Goal: Communication & Community: Answer question/provide support

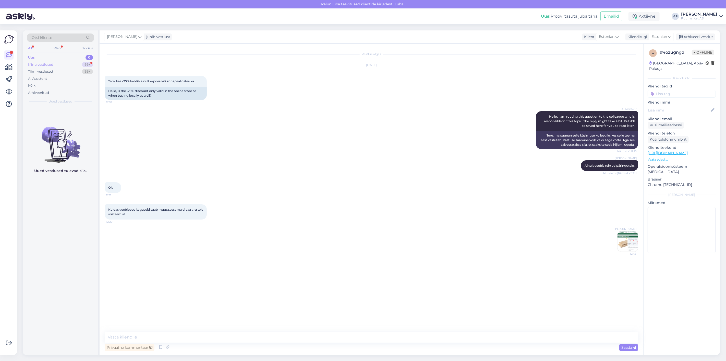
click at [54, 65] on div "Minu vestlused 99+" at bounding box center [60, 64] width 67 height 7
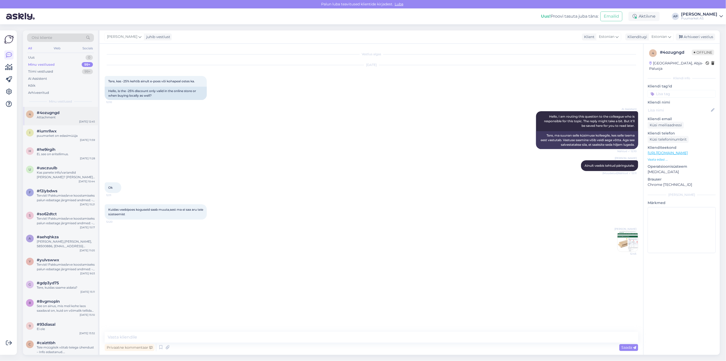
click at [43, 114] on span "#4ozugngd" at bounding box center [48, 112] width 23 height 5
click at [46, 86] on div "Kõik" at bounding box center [60, 85] width 67 height 7
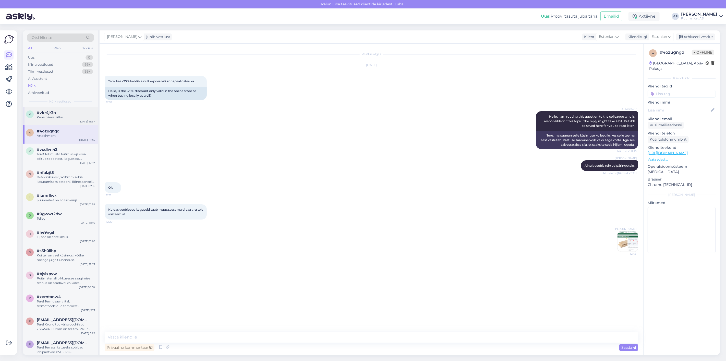
click at [51, 112] on span "#vkr4jr3n" at bounding box center [46, 112] width 19 height 5
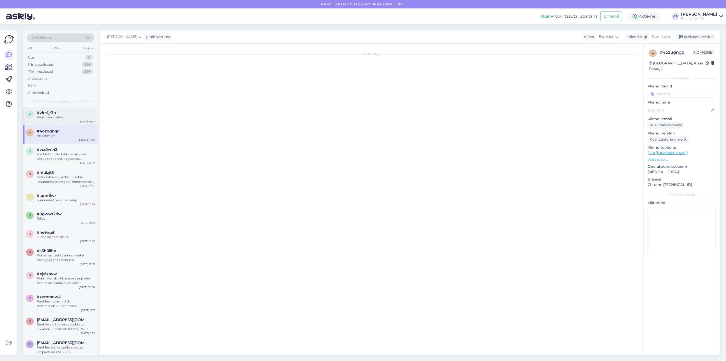
scroll to position [63, 0]
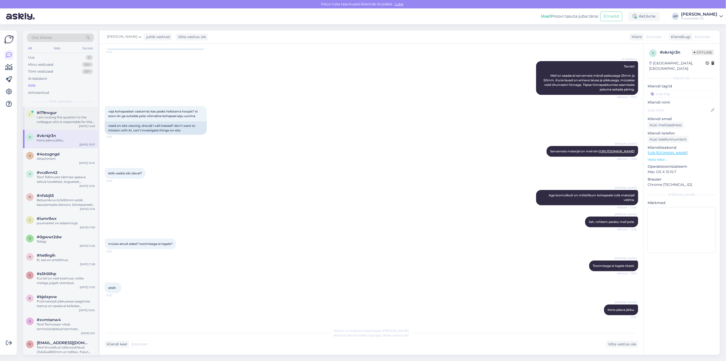
click at [54, 116] on div "I am routing this question to the colleague who is responsible for this topic. …" at bounding box center [66, 119] width 58 height 9
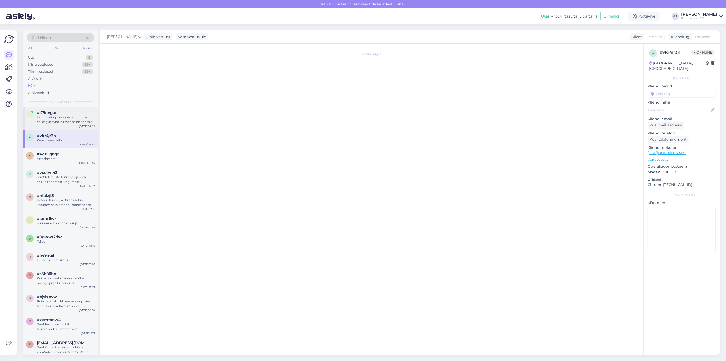
scroll to position [0, 0]
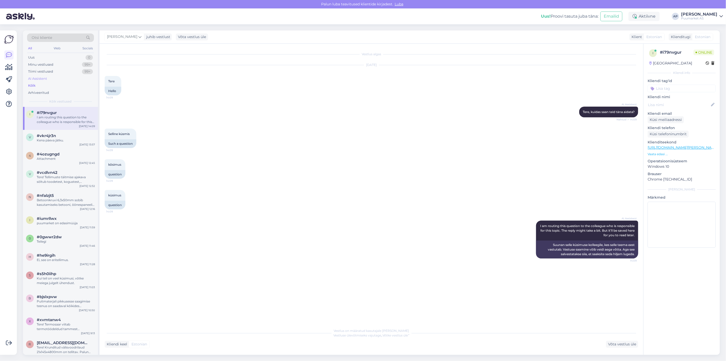
click at [49, 76] on div "AI Assistent" at bounding box center [60, 78] width 67 height 7
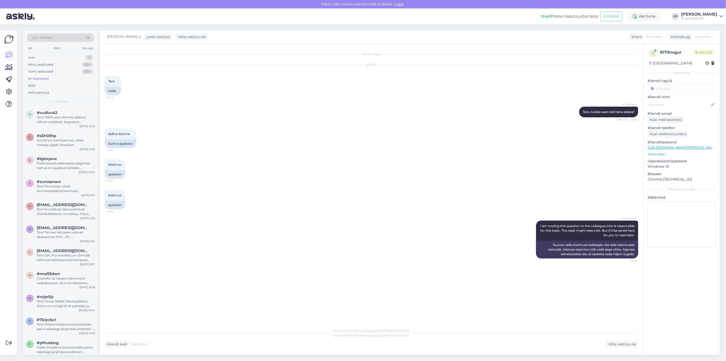
click at [49, 81] on div "AI Assistent" at bounding box center [60, 78] width 67 height 7
click at [50, 85] on div "Kõik" at bounding box center [60, 85] width 67 height 7
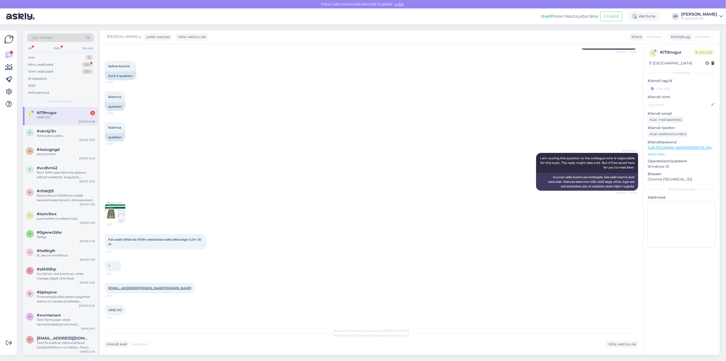
scroll to position [90, 0]
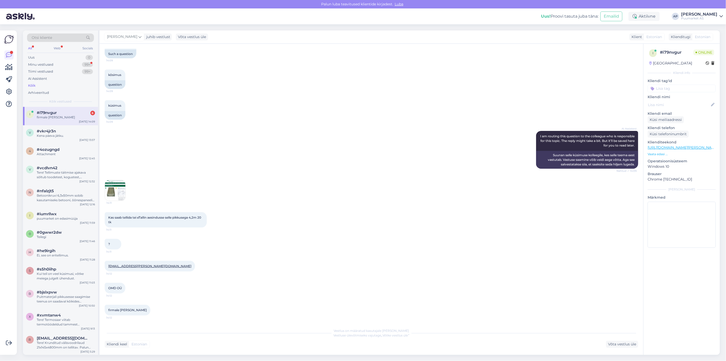
click at [122, 197] on img at bounding box center [115, 190] width 20 height 20
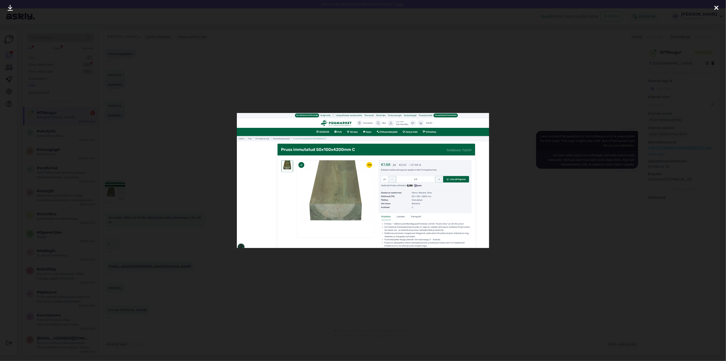
scroll to position [111, 0]
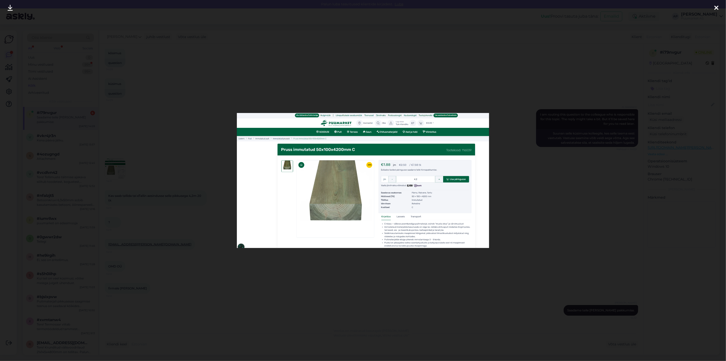
click at [239, 180] on img at bounding box center [363, 180] width 252 height 135
click at [227, 188] on div at bounding box center [363, 180] width 726 height 361
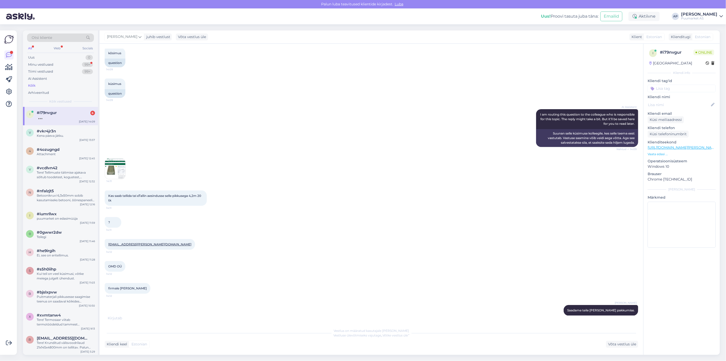
scroll to position [134, 0]
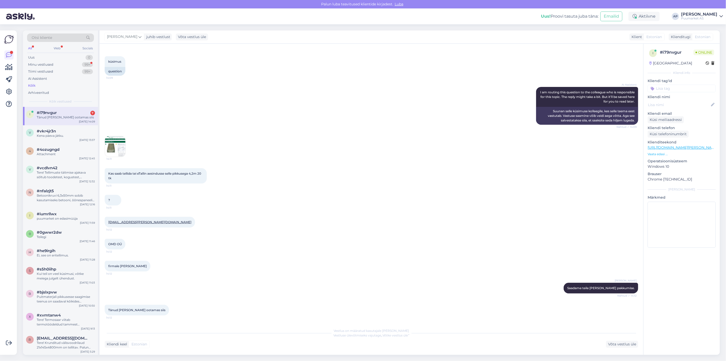
click at [34, 121] on div "i #i79nvgur 7 Tänud [PERSON_NAME] ootamas siis [DATE] 14:09" at bounding box center [60, 116] width 75 height 18
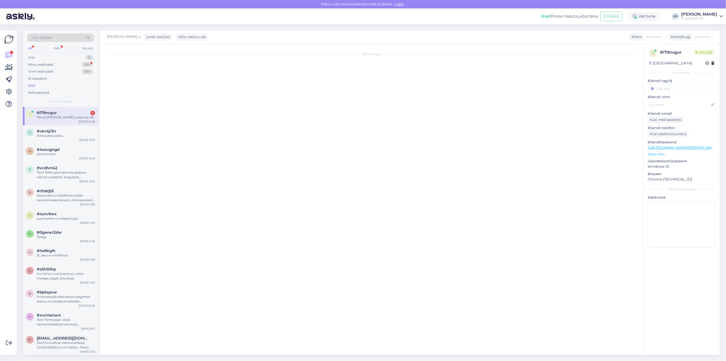
scroll to position [0, 0]
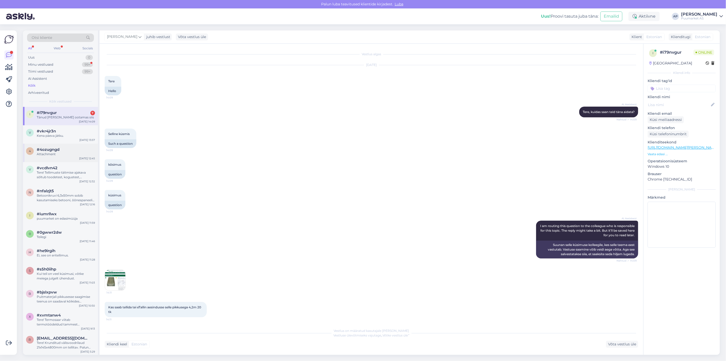
click at [64, 152] on div "Attachment" at bounding box center [66, 154] width 58 height 5
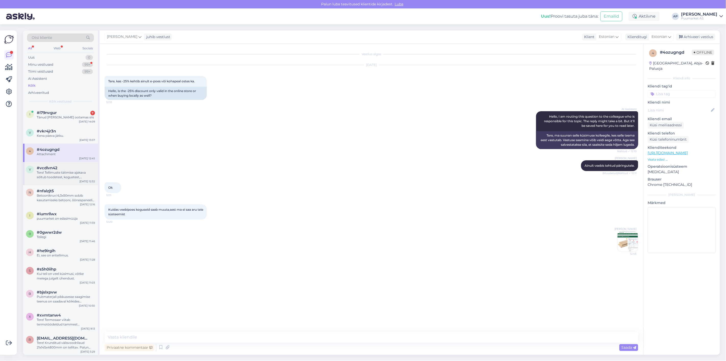
click at [62, 171] on div "Tere! Tellimuste täitmise ajakava sõltub toodetest, kogustest, töökoormusest ja…" at bounding box center [66, 174] width 58 height 9
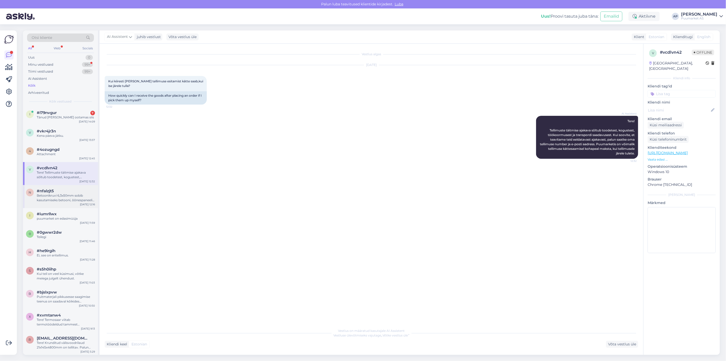
click at [65, 194] on div "Betoonikruvi 6,3x50mm sobib kasutamiseks betooni, õõnespaneeli, [PERSON_NAME], …" at bounding box center [66, 197] width 58 height 9
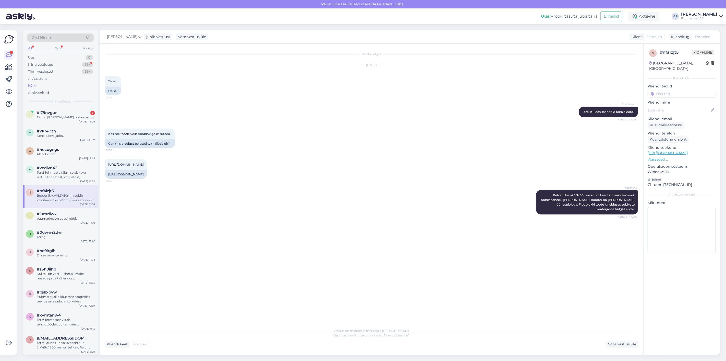
click at [64, 203] on div "n #nfalzjt5 Betoonikruvi 6,3x50mm sobib kasutamiseks betooni, õõnespaneeli, [PE…" at bounding box center [60, 196] width 75 height 23
click at [64, 211] on div "i #iumrllwx puumarket on edasimüüja [DATE] 11:59" at bounding box center [60, 217] width 75 height 18
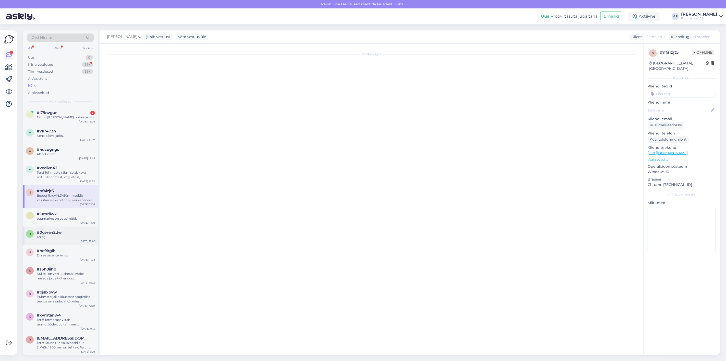
scroll to position [242, 0]
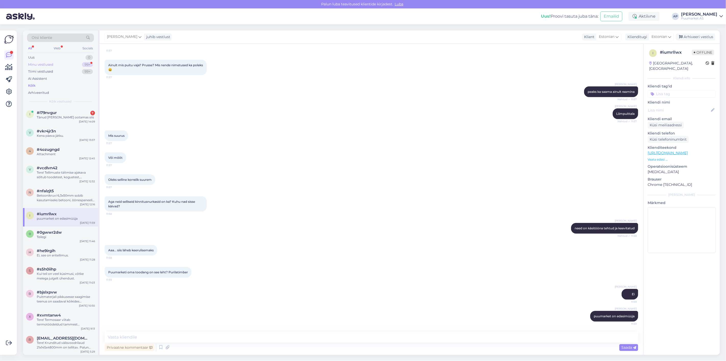
click at [41, 65] on div "Minu vestlused" at bounding box center [40, 64] width 25 height 5
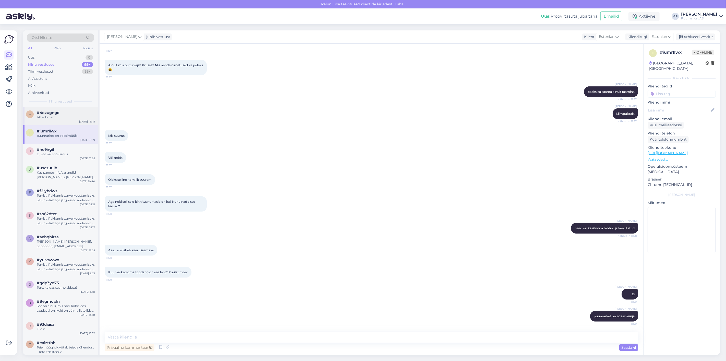
click at [62, 115] on div "Attachment" at bounding box center [66, 117] width 58 height 5
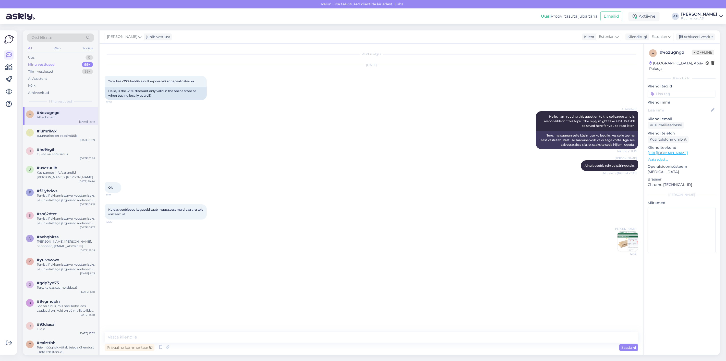
scroll to position [0, 0]
click at [63, 133] on div "puumarket on edasimüüja" at bounding box center [66, 135] width 58 height 5
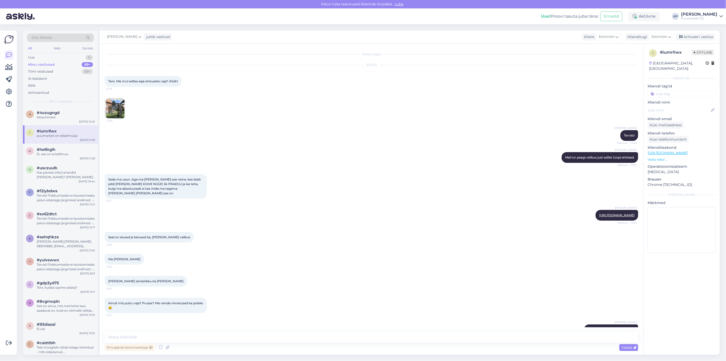
scroll to position [242, 0]
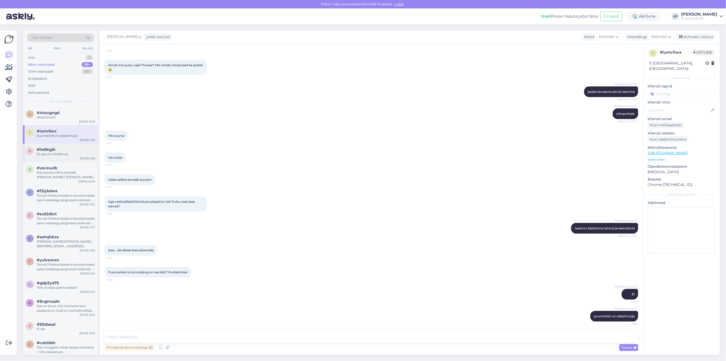
click at [42, 151] on span "#he9irgih" at bounding box center [46, 149] width 19 height 5
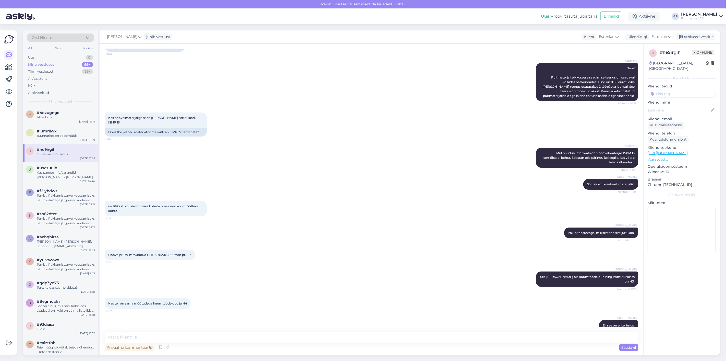
click at [244, 343] on div "Privaatne kommentaar Saada" at bounding box center [372, 347] width 534 height 10
click at [249, 336] on textarea at bounding box center [372, 336] width 534 height 11
paste textarea "See on ISPM 15/HT56 töötlusega immutatud karkass"
type textarea "See on ISPM 15/HT56 töötlusega immutatud karkass"
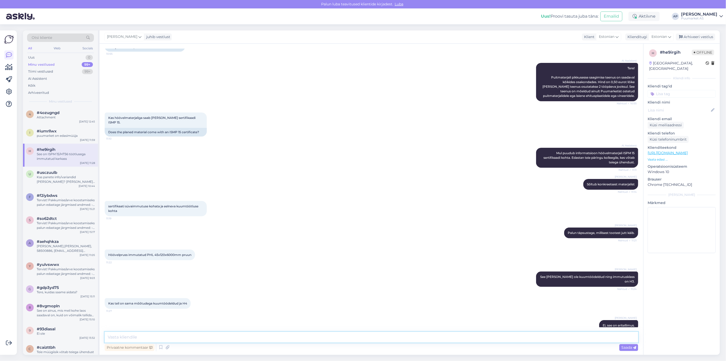
scroll to position [65, 0]
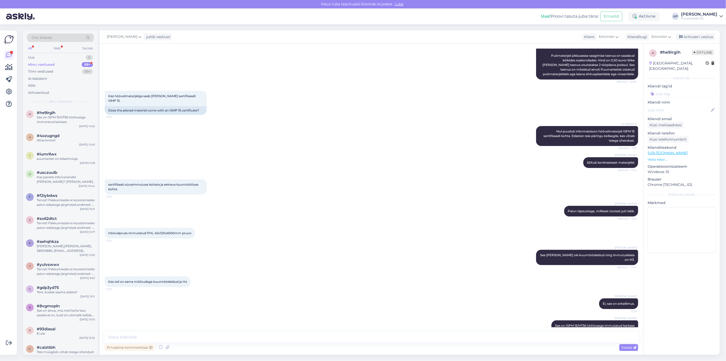
click at [51, 66] on div "Minu vestlused" at bounding box center [41, 64] width 27 height 5
click at [47, 85] on div "Kõik" at bounding box center [60, 85] width 67 height 7
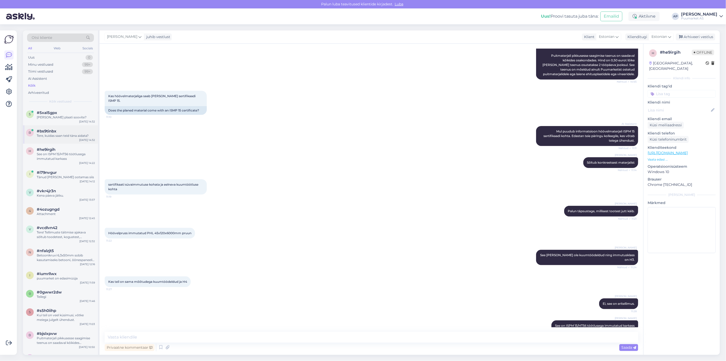
click at [63, 137] on div "Tere, kuidas saan teid täna aidata?" at bounding box center [66, 135] width 58 height 5
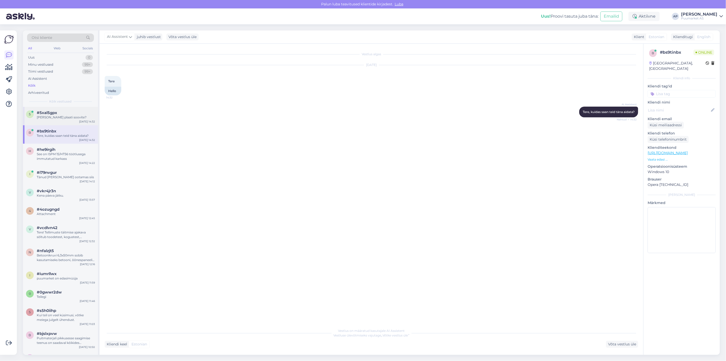
click at [65, 121] on div "5 #5xal5gpx [PERSON_NAME] plaati soovite? [DATE] 14:32" at bounding box center [60, 116] width 75 height 18
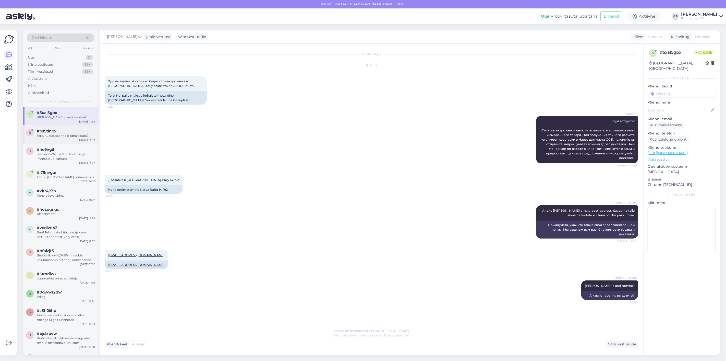
click at [67, 129] on div "#bs9tinbx" at bounding box center [66, 131] width 58 height 5
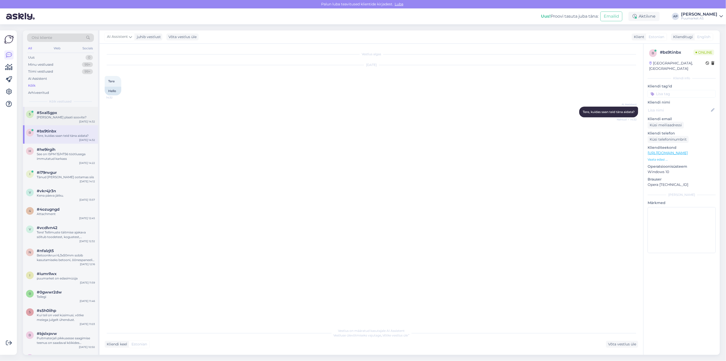
click at [67, 122] on div "5 #5xal5gpx [PERSON_NAME] plaati soovite? [DATE] 14:32" at bounding box center [60, 116] width 75 height 18
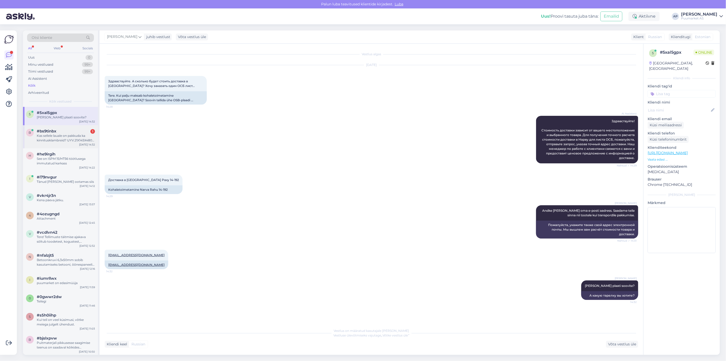
click at [64, 137] on div "Kas sellele lauale on pakkuda ka kinnitusklambreid? UYV.21X145X4800 (135) KUUSK…" at bounding box center [66, 137] width 58 height 9
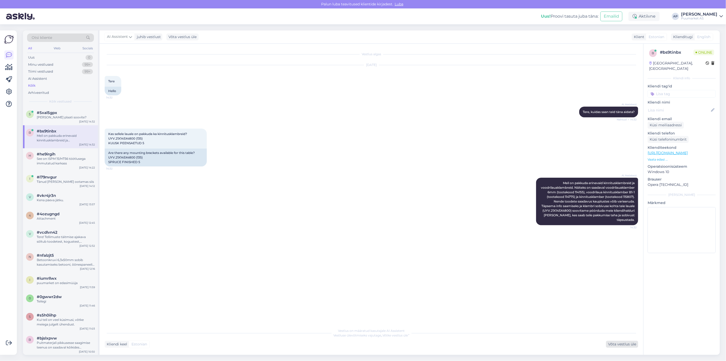
click at [621, 344] on div "Võta vestlus üle" at bounding box center [622, 343] width 32 height 7
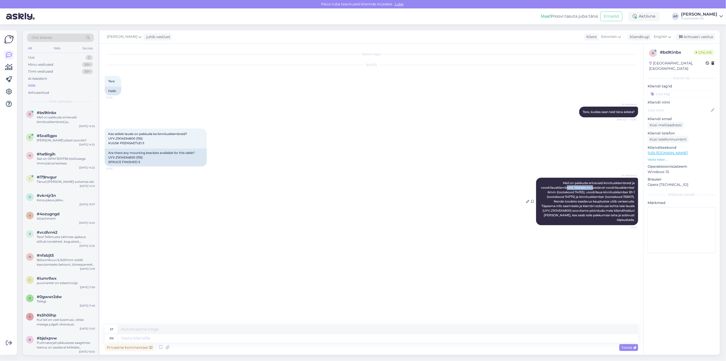
drag, startPoint x: 567, startPoint y: 186, endPoint x: 592, endPoint y: 187, distance: 25.1
click at [592, 187] on span "Meil on pakkuda erinevaid kinnitusklambreid ja voodrilauaklambreid. Näiteks on …" at bounding box center [588, 201] width 94 height 41
click at [383, 339] on textarea at bounding box center [378, 337] width 520 height 9
type textarea "Tervist!"
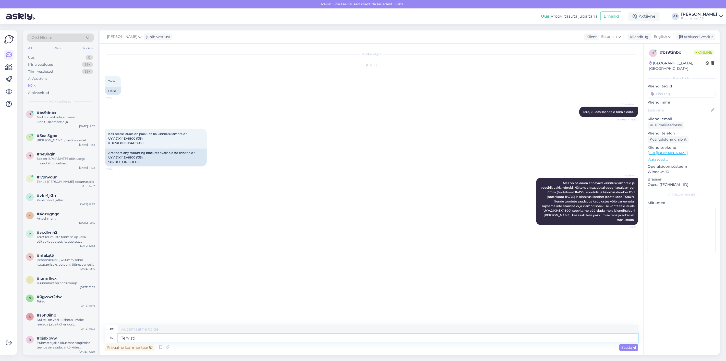
type textarea "Tervist!"
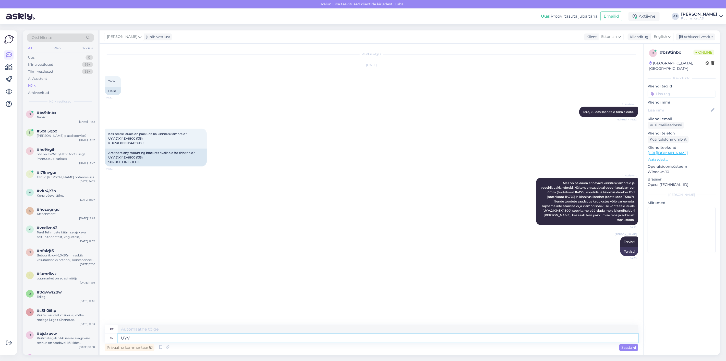
type textarea "UYV"
type textarea "UYV:d e"
type textarea "UYV:d"
type textarea "UYV:d ei p"
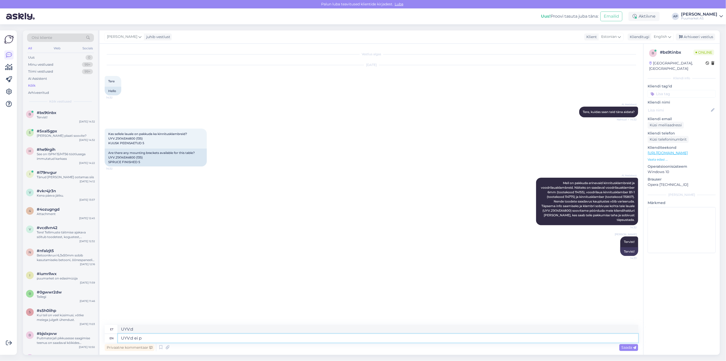
type textarea "UYV:d ei"
type textarea "UYV:d"
type textarea "UYV:le e"
type textarea "UYV:le"
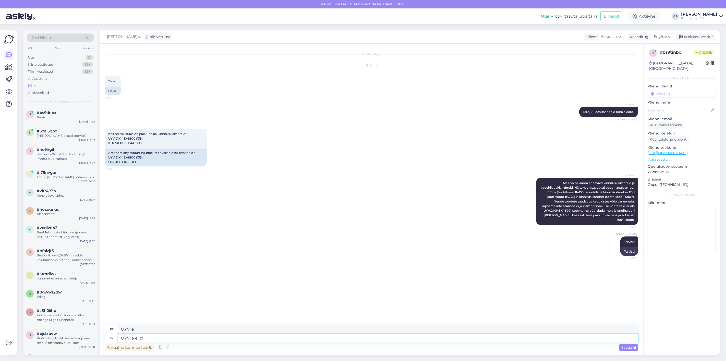
type textarea "UYV:le ei ole"
type textarea "UYV:le ei"
type textarea "UYV:le ei ole k"
type textarea "UYV:le ei ole"
type textarea "UYV:le ei ole klambreid"
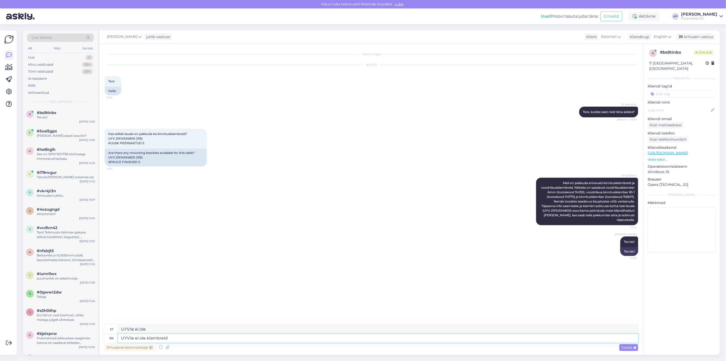
type textarea "UYV:le ei ole klambreid"
type textarea "kuna s"
type textarea "kuna"
type textarea "kuna see p"
type textarea "kuna see"
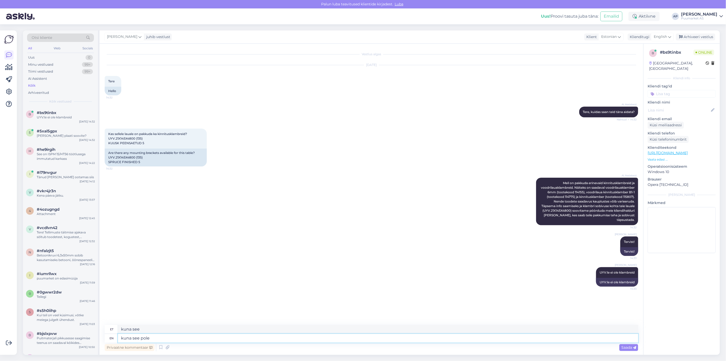
type textarea "kuna see pole t"
type textarea "kuna see poolus"
type textarea "kuna see pole täis p"
type textarea "kuna see pole täis"
type textarea "kuna see pole [PERSON_NAME]"
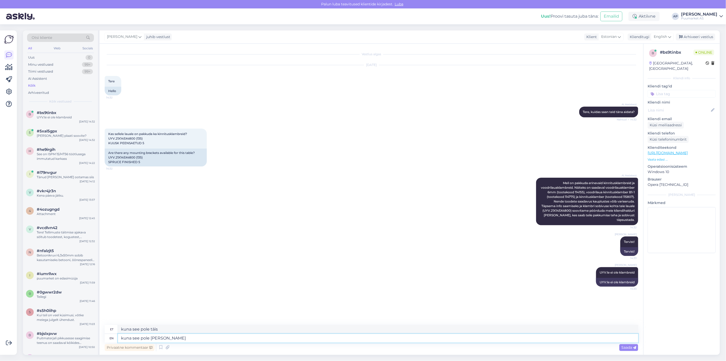
type textarea "kuna see pole [PERSON_NAME]"
type textarea "kuna see pole [PERSON_NAME] voodrilaud s"
type textarea "kuna see pole [PERSON_NAME] voodrilaud"
type textarea "kuna see pole [PERSON_NAME] voodrilaud siis s"
type textarea "kuna see pole [PERSON_NAME] voodrilaud siis"
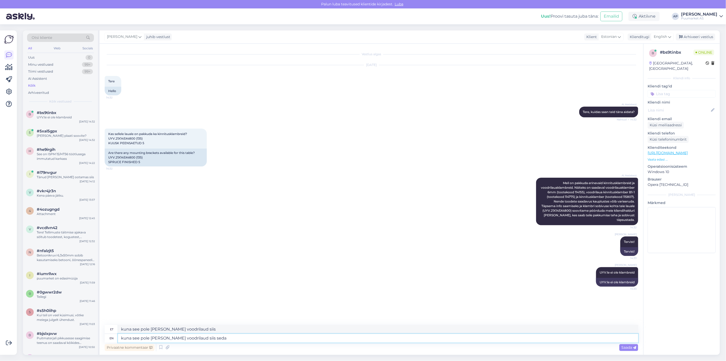
type textarea "kuna see pole [PERSON_NAME] voodrilaud siis seda p"
type textarea "kuna see pole [PERSON_NAME] voodrilaud siis seda"
type textarea "kuna see pole [PERSON_NAME] voodrilaud siis seda paigaldatakse ka"
type textarea "kuna see pole [PERSON_NAME] voodrilaud siis seda paigaldatakse"
type textarea "kuna see pole [PERSON_NAME] voodrilaud siis seda paigaldatakse kas n"
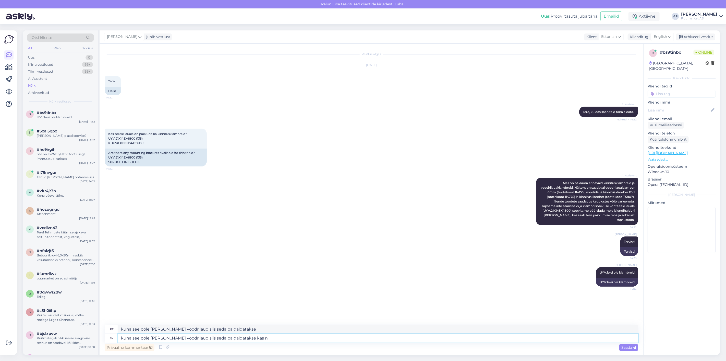
type textarea "kuna see pole [PERSON_NAME] voodrilaud siis seda paigaldatakse kas"
type textarea "kuna see pole [PERSON_NAME] voodrilaud siis seda paigaldatakse kas naelap"
type textarea "kuna see pole [PERSON_NAME] voodrilaud siis seda paigaldatakse kas naela"
type textarea "kuna see pole [PERSON_NAME] voodrilaud siis seda paigaldatakse kas naelapõs"
type textarea "kuna see pole [PERSON_NAME] voodrilaud siis seda paigaldatakse kas naelapõss"
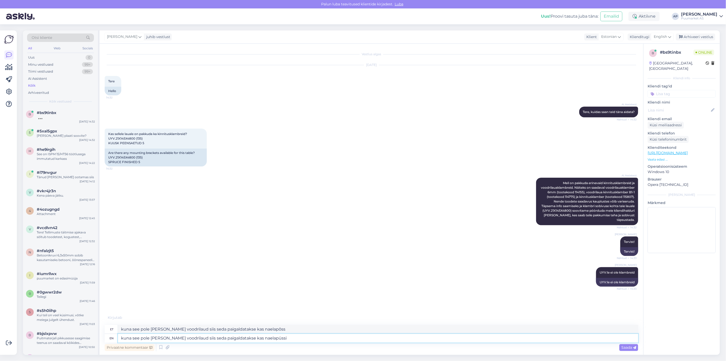
type textarea "kuna see pole [PERSON_NAME] voodrilaud siis seda paigaldatakse kas naelapüssi v"
type textarea "kuna see pole [PERSON_NAME] voodrilaud siis seda paigaldatakse kas naelapüssi"
type textarea "kuna see pole [PERSON_NAME] voodrilaud siis seda paigaldatakse kas naelapüssi v…"
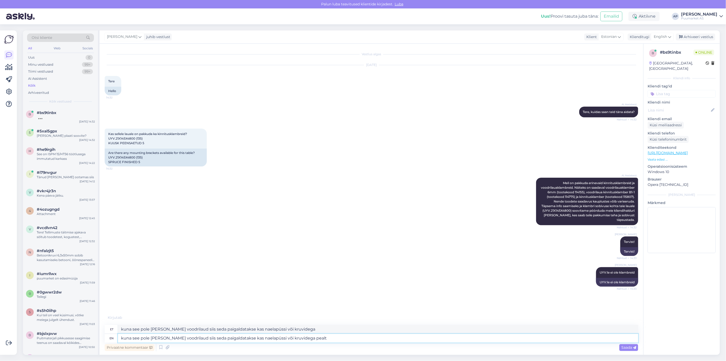
type textarea "kuna see pole [PERSON_NAME] voodrilaud siis seda paigaldatakse kas naelapüssi v…"
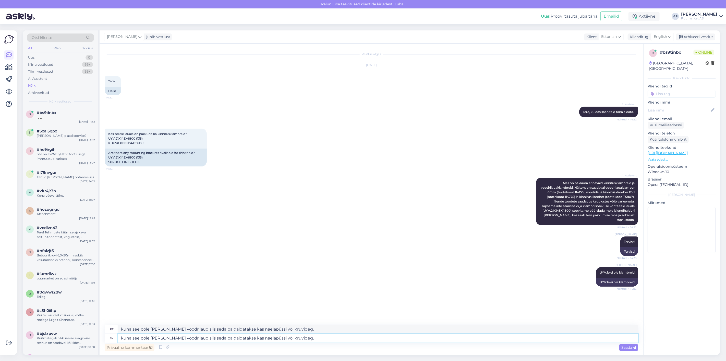
click at [383, 339] on textarea "kuna see pole [PERSON_NAME] voodrilaud siis seda paigaldatakse kas naelapüssi v…" at bounding box center [378, 337] width 520 height 9
type textarea "kuna see pole [PERSON_NAME] voodrilaud siis seda paigaldatakse kas naelapüssi v…"
drag, startPoint x: 362, startPoint y: 339, endPoint x: 0, endPoint y: 322, distance: 362.2
click at [0, 322] on div "Võimalused Veendu, et Askly loob sulle väärtust. Sulge Ühenda FB ja IG sõnumid …" at bounding box center [363, 192] width 726 height 336
type textarea "kuna see pole [PERSON_NAME] voodrilaud siis seda paigaldatakse kas naelapüssi v…"
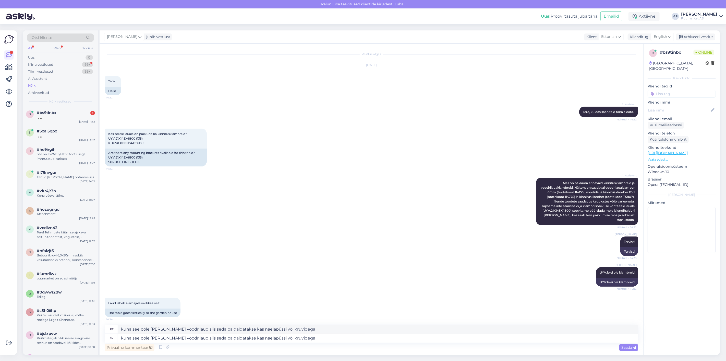
click at [227, 208] on div "AI Assistent [PERSON_NAME] on pakkuda erinevaid kinnitusklambreid ja voodrilaua…" at bounding box center [372, 201] width 534 height 59
drag, startPoint x: 324, startPoint y: 338, endPoint x: 12, endPoint y: 316, distance: 312.3
click at [14, 316] on div "Võimalused Veendu, et Askly loob sulle väärtust. Sulge Ühenda FB ja IG sõnumid …" at bounding box center [363, 192] width 726 height 336
paste textarea "Kuna see ei ole täispunn-voodrilaud, paigaldatakse seda kas naelapüssi või kruv…"
type textarea "Kuna see ei ole täispunn-voodrilaud, paigaldatakse seda kas naelapüssi või kruv…"
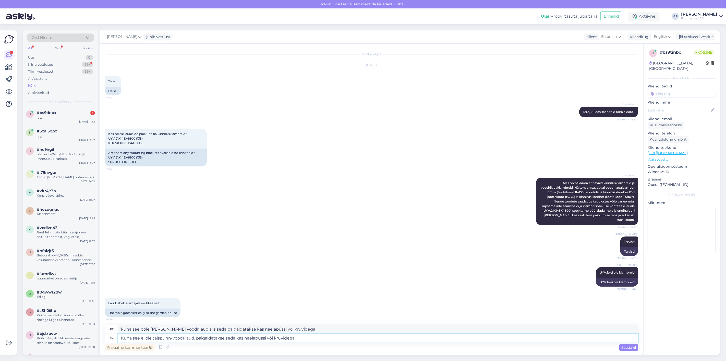
type textarea "Kuna see ei ole täispunn-voodrilaud, paigaldatakse seda kas naelapüssi või kruv…"
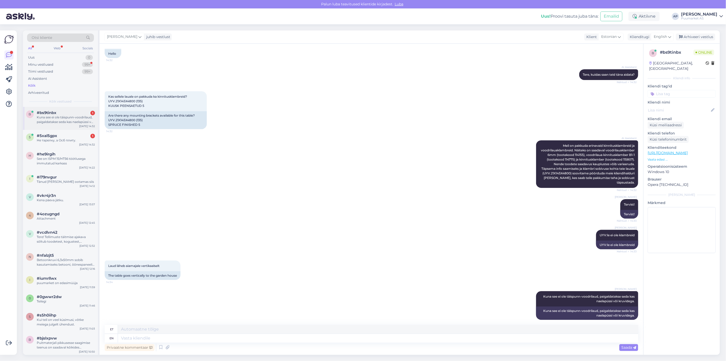
click at [59, 126] on div "b #bs9tinbx 1 Kuna see ei ole täispunn-voodrilaud, paigaldatakse seda kas naela…" at bounding box center [60, 118] width 75 height 23
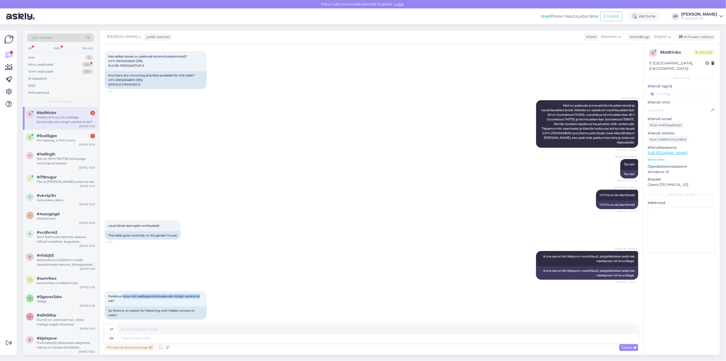
drag, startPoint x: 124, startPoint y: 292, endPoint x: 233, endPoint y: 290, distance: 109.3
click at [233, 290] on div "Peidetud kruvi või naeltega kinnitusele siis mingit varianti ei ole? 14:34 So t…" at bounding box center [372, 305] width 534 height 40
click at [188, 340] on textarea at bounding box center [378, 337] width 520 height 9
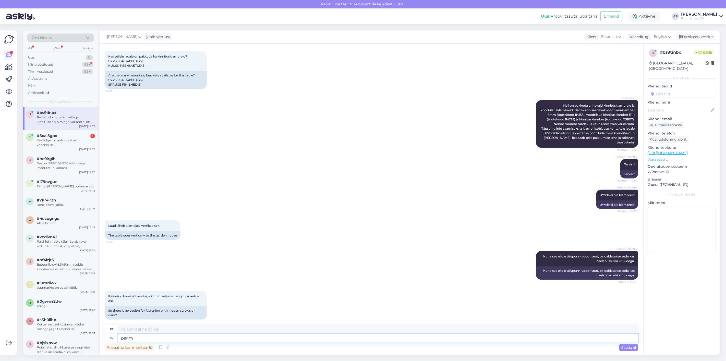
type textarea "parim v"
type textarea "parim"
type textarea "parim varjant o"
type textarea "parim varjant"
type textarea "parim varjant on"
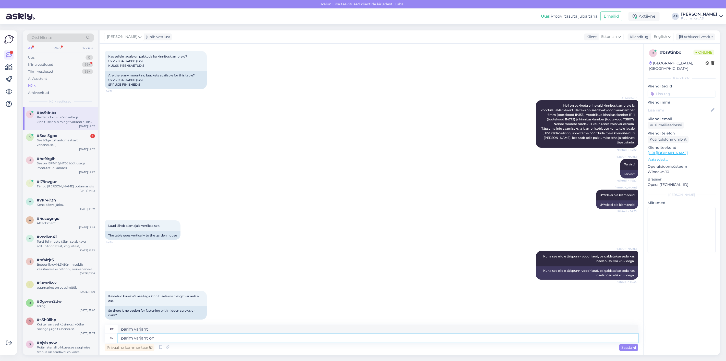
type textarea "parim varjant on"
type textarea "parim var"
type textarea "parim varjant"
type textarea "pa"
type textarea "parim"
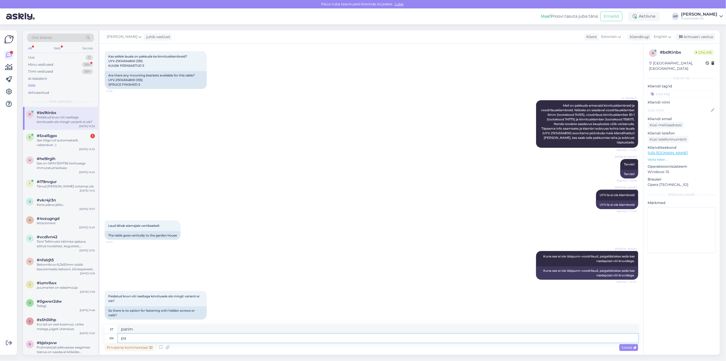
type textarea "p"
type textarea "sellele v"
type textarea "sellele"
type textarea "sellele voodrile m"
type textarea "selle voodril"
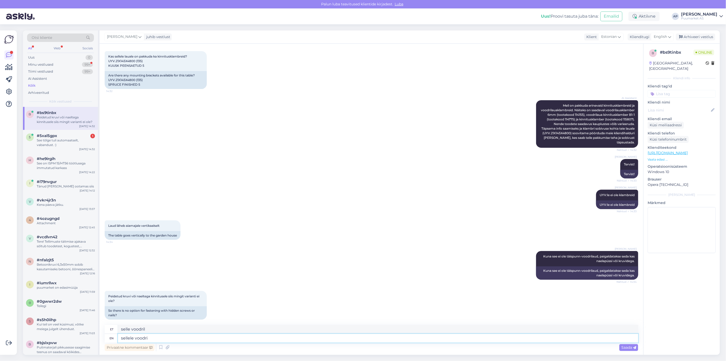
type textarea "sellele voodri l"
type textarea "selle voodri"
type textarea "sellele voodri lauale"
type textarea "selle voodri lauale"
type textarea "sellele voodri lauale me"
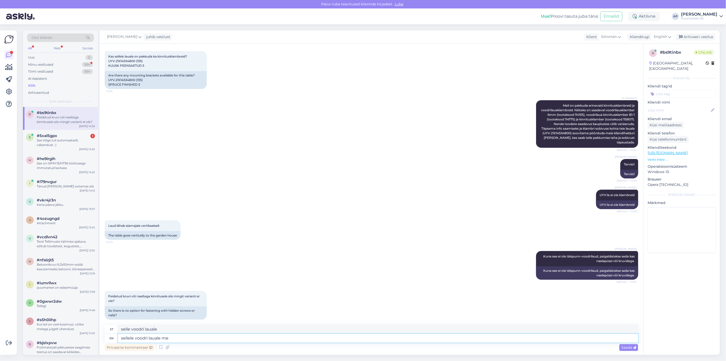
type textarea "selle voodri lauale me"
type textarea "sellele voodri lauale me ei p"
type textarea "selle voodri lauale me ei"
type textarea "sellele voodri lauale me ei paku p"
type textarea "seda voodri lauale me ei paku"
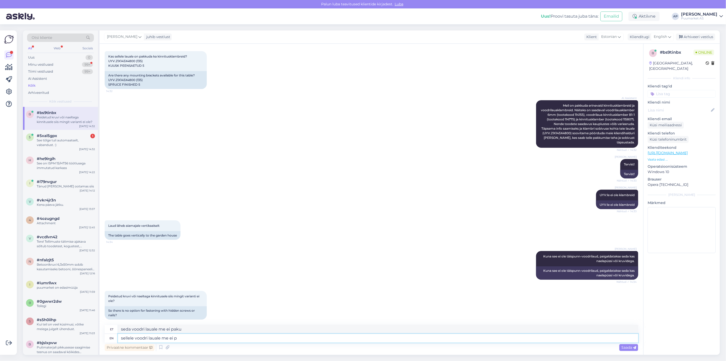
type textarea "sellele voodri lauale me ei"
type textarea "selle voodri lauale me ei"
type textarea "sellele voodri lauale me"
type textarea "selle voodri lauale me"
type textarea "sellele voodri lauale meil e"
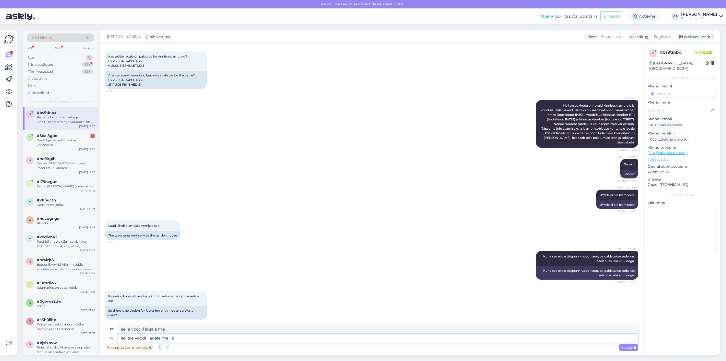
type textarea "selle voodri lauale meil"
type textarea "sellele voodri lauale [PERSON_NAME] o"
type textarea "selle voodri lauale [PERSON_NAME]"
type textarea "sellele voodri lauale [PERSON_NAME] ole"
type textarea "seda voodri lauale [PERSON_NAME] ole"
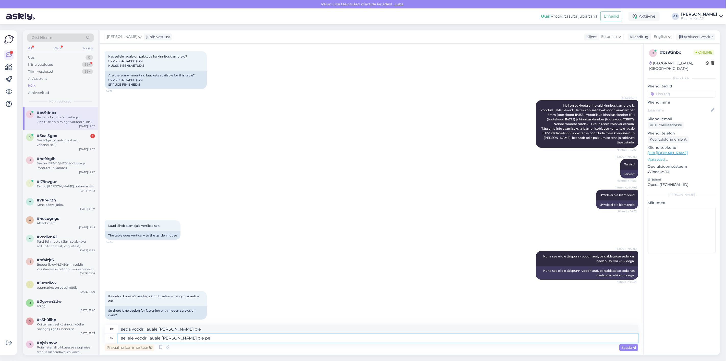
type textarea "sellele voodri lauale [PERSON_NAME] ole peit"
type textarea "selle voodri lauale [PERSON_NAME] ole peit"
type textarea "sellele voodri lauale [PERSON_NAME] ole peitetud k"
type textarea "selle voodri lauale [PERSON_NAME] ole peitetud"
type textarea "sellele voodri lauale [PERSON_NAME] ole peitetud kinnituse"
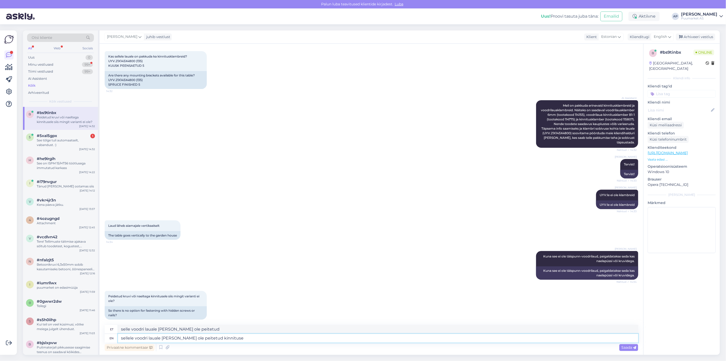
type textarea "selle voodri lauale [PERSON_NAME] ole peitetud kinnituse"
type textarea "sellele voodri lauale [PERSON_NAME] ole peitetud kinnitusega l"
type textarea "seda voodri lauale [PERSON_NAME] ole peitetud kinnitusega"
type textarea "sellele voodri lauale [PERSON_NAME] ole peitetud kinnitusega lahendust p"
type textarea "selle voodri lauale [PERSON_NAME] ole peitetud kinnitusega lahendust"
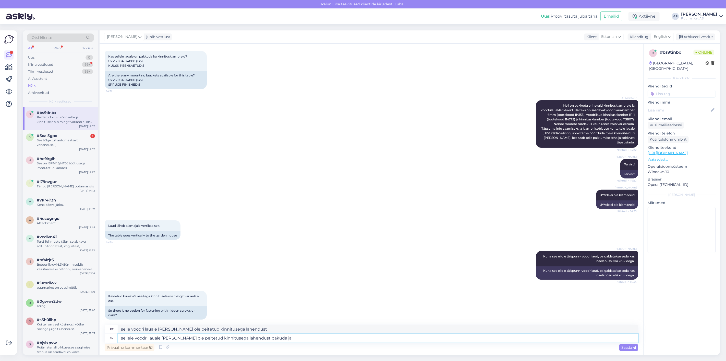
type textarea "sellele voodri lauale [PERSON_NAME] ole peitetud kinnitusega lahendust pakuda j…"
type textarea "selle voodri lauale [PERSON_NAME] ole peitetud kinnitusega lahendust pakuda jah"
type textarea "sellele voodri lauale [PERSON_NAME] ole peitetud kinnitusega lahendust pakuda"
type textarea "selle voodri lauale [PERSON_NAME] ole peitetud kinnitusega lahendust pakuda"
drag, startPoint x: 287, startPoint y: 339, endPoint x: 2, endPoint y: 332, distance: 284.8
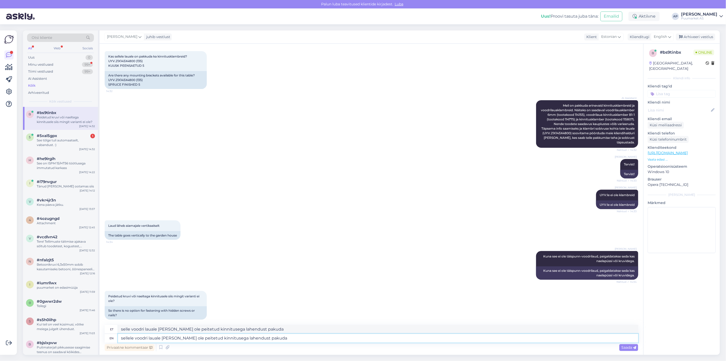
click at [11, 334] on div "Võimalused Veendu, et Askly loob sulle väärtust. Sulge Ühenda FB ja IG sõnumid …" at bounding box center [363, 192] width 726 height 336
paste textarea "Sellele voodrilauale ei [PERSON_NAME] peidetud kinnitusega lahendust pakkuda."
type textarea "Sellele voodrilauale ei [PERSON_NAME] peidetud kinnitusega lahendust pakkuda."
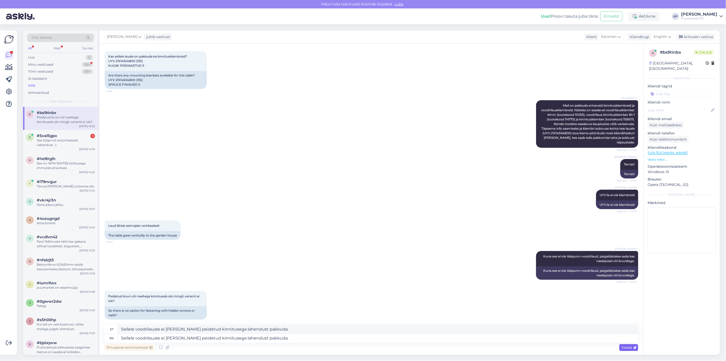
click at [622, 347] on span "Saada" at bounding box center [628, 347] width 15 height 5
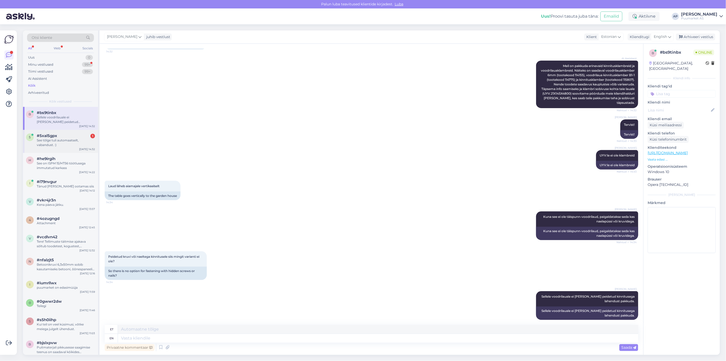
click at [52, 140] on div "See tõlge tuli automaatselt, vabandust. :)" at bounding box center [66, 142] width 58 height 9
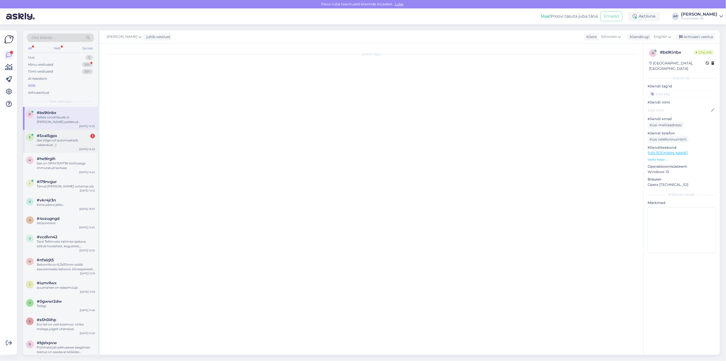
scroll to position [45, 0]
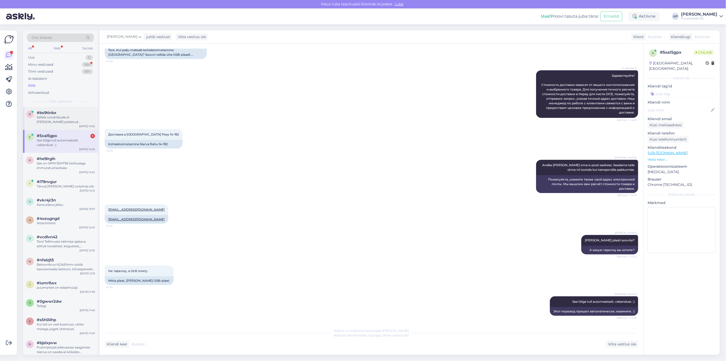
click at [54, 127] on div "b #bs9tinbx Sellele voodrilauale ei [PERSON_NAME] peidetud kinnitusega lahendus…" at bounding box center [60, 118] width 75 height 23
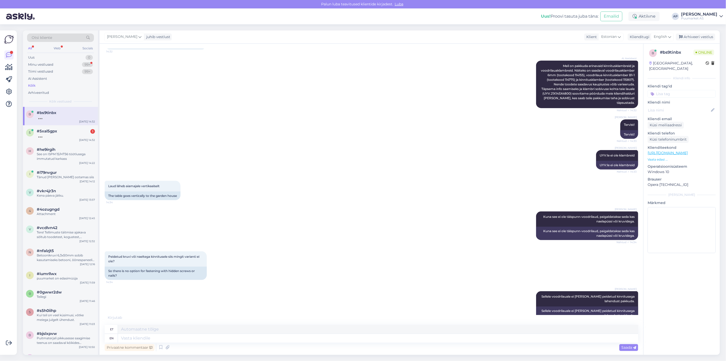
scroll to position [148, 0]
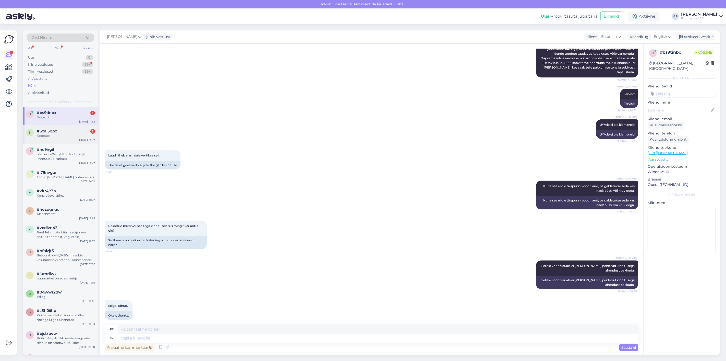
click at [72, 128] on div "5 #5xal5gpx 3 Хорошо. [DATE] 14:32" at bounding box center [60, 134] width 75 height 18
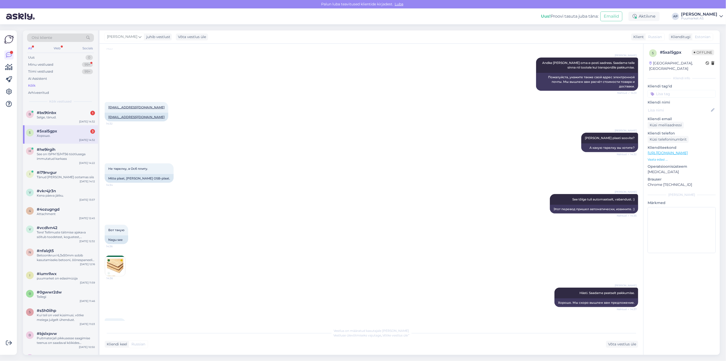
scroll to position [170, 0]
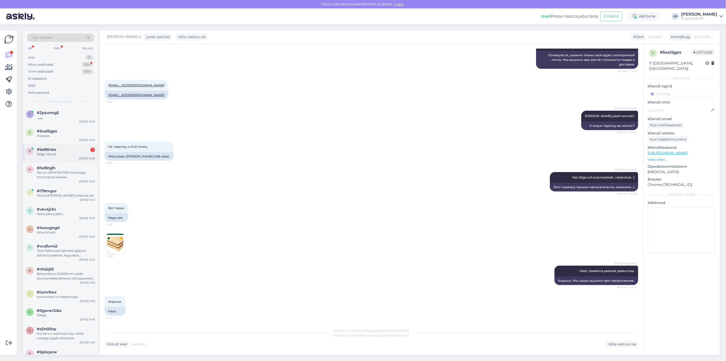
click at [58, 154] on div "Selge, tänud." at bounding box center [66, 154] width 58 height 5
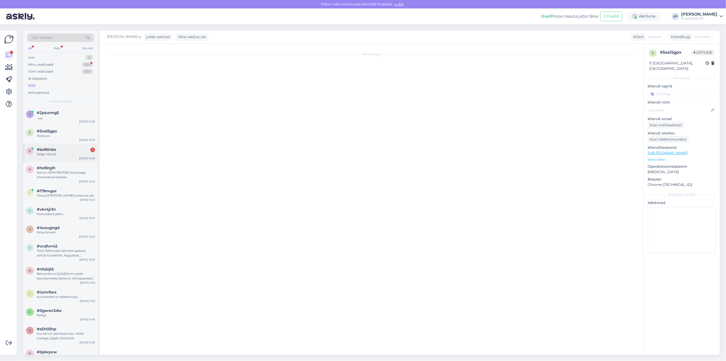
scroll to position [148, 0]
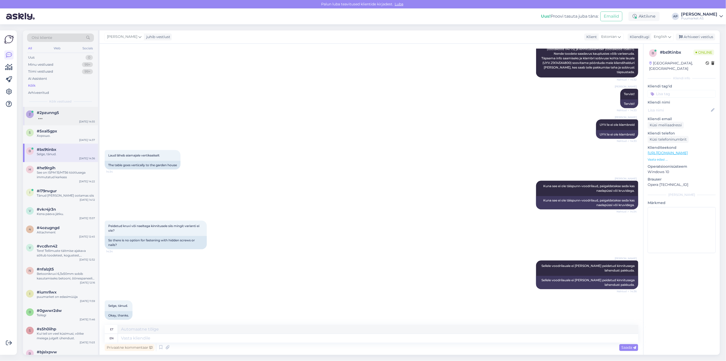
click at [45, 115] on div at bounding box center [66, 117] width 58 height 5
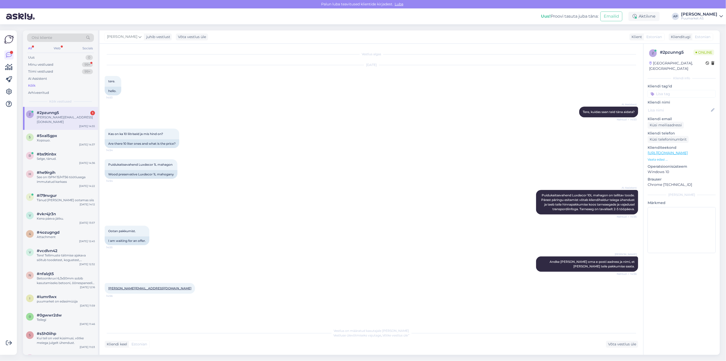
click at [337, 260] on div "[PERSON_NAME] Andke [PERSON_NAME] oma e-posti aadress ja nimi, et [PERSON_NAME]…" at bounding box center [372, 263] width 534 height 27
click at [283, 287] on div "[PERSON_NAME][EMAIL_ADDRESS][DOMAIN_NAME] 14:56" at bounding box center [372, 288] width 534 height 22
click at [52, 61] on div "Minu vestlused 99+" at bounding box center [60, 64] width 67 height 7
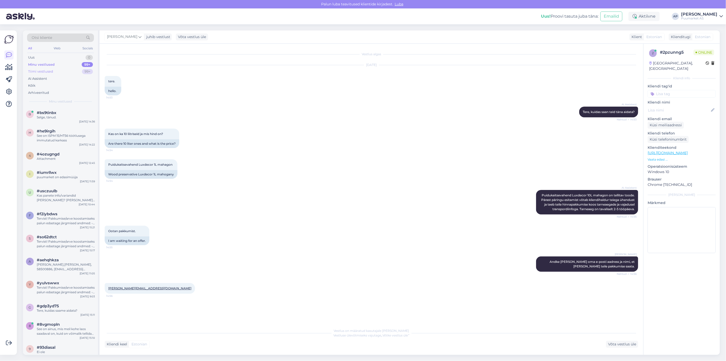
click at [48, 70] on div "Tiimi vestlused" at bounding box center [40, 71] width 25 height 5
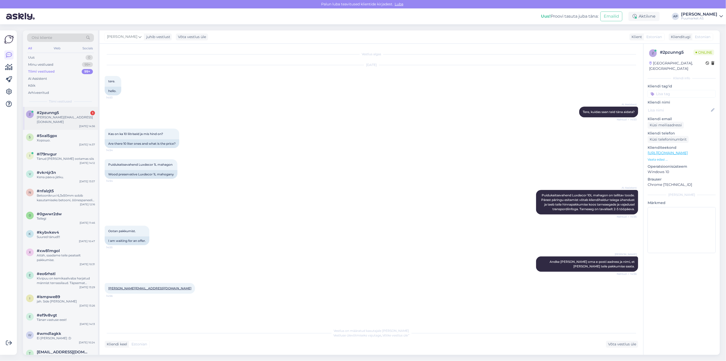
click at [57, 114] on span "#2pzunng5" at bounding box center [48, 112] width 22 height 5
click at [255, 275] on div "[PERSON_NAME] Andke [PERSON_NAME] oma e-posti aadress ja nimi, et [PERSON_NAME]…" at bounding box center [372, 263] width 534 height 27
click at [39, 63] on div "Minu vestlused" at bounding box center [40, 64] width 25 height 5
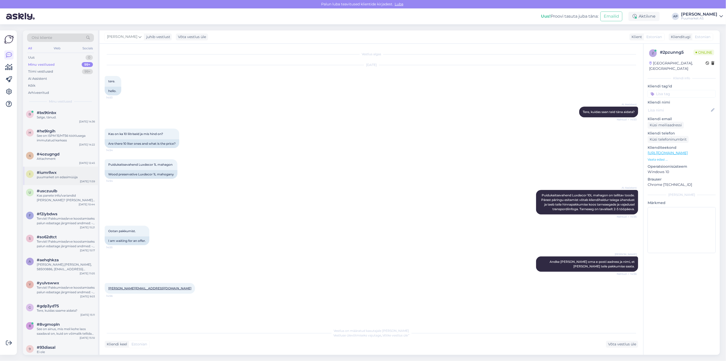
click at [54, 172] on span "#iumrllwx" at bounding box center [47, 172] width 20 height 5
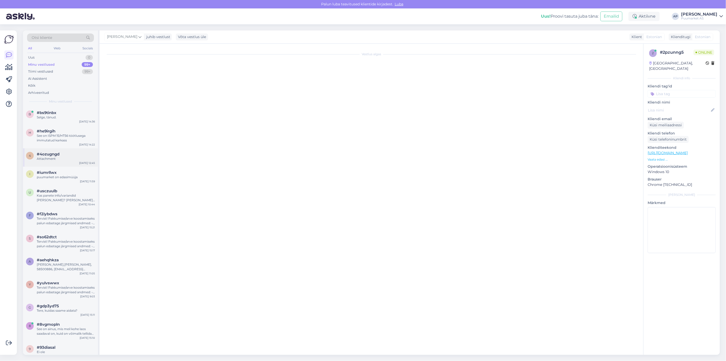
scroll to position [242, 0]
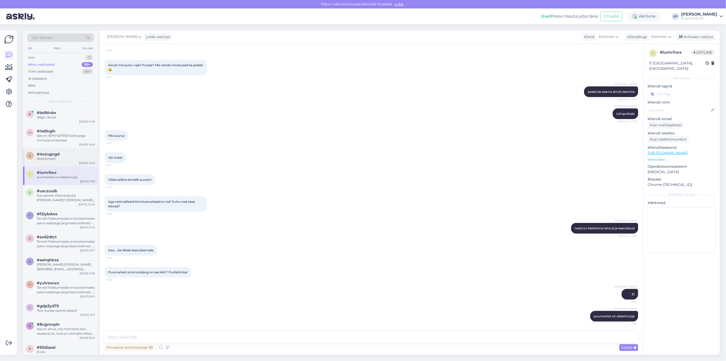
click at [55, 158] on div "Attachment" at bounding box center [66, 158] width 58 height 5
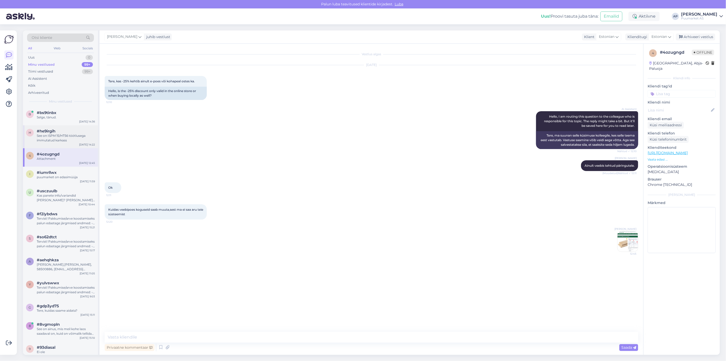
click at [61, 140] on div "See on ISPM 15/HT56 töötlusega immutatud karkass" at bounding box center [66, 137] width 58 height 9
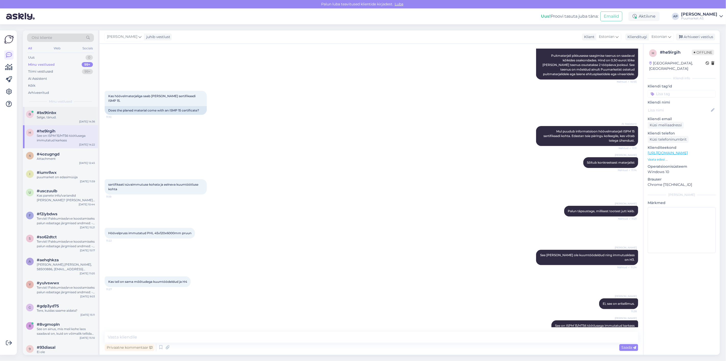
click at [62, 121] on div "b #bs9tinbx Selge, tänud. [DATE] 14:36" at bounding box center [60, 116] width 75 height 18
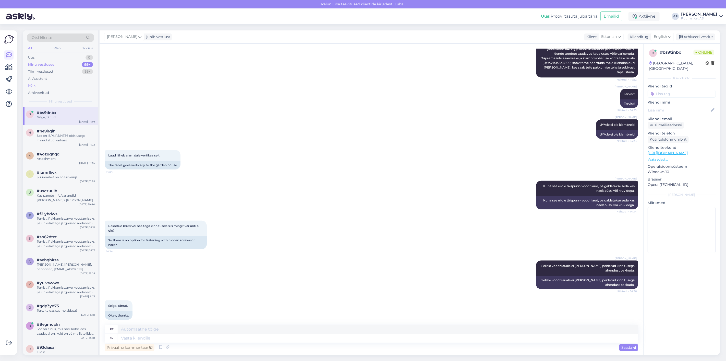
click at [42, 83] on div "Kõik" at bounding box center [60, 85] width 67 height 7
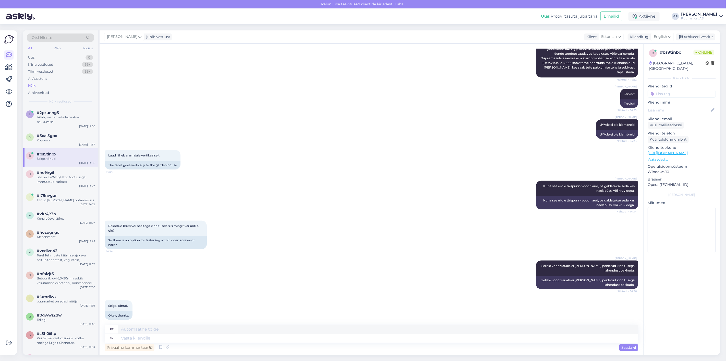
click at [153, 100] on div "[PERSON_NAME] Tervist! Nähtud ✓ 14:33 Tervist!" at bounding box center [372, 98] width 534 height 31
